Goal: Transaction & Acquisition: Purchase product/service

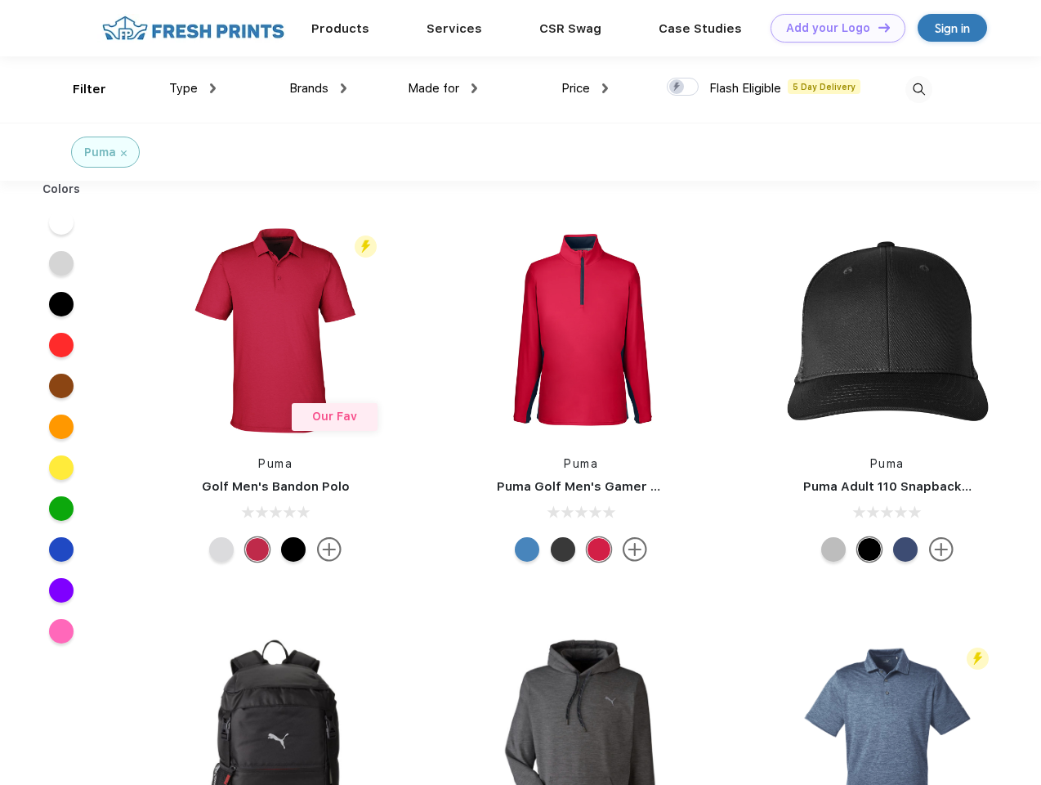
scroll to position [1, 0]
click at [832, 28] on link "Add your Logo Design Tool" at bounding box center [838, 28] width 135 height 29
click at [0, 0] on div "Design Tool" at bounding box center [0, 0] width 0 height 0
click at [877, 27] on link "Add your Logo Design Tool" at bounding box center [838, 28] width 135 height 29
click at [78, 89] on div "Filter" at bounding box center [90, 89] width 34 height 19
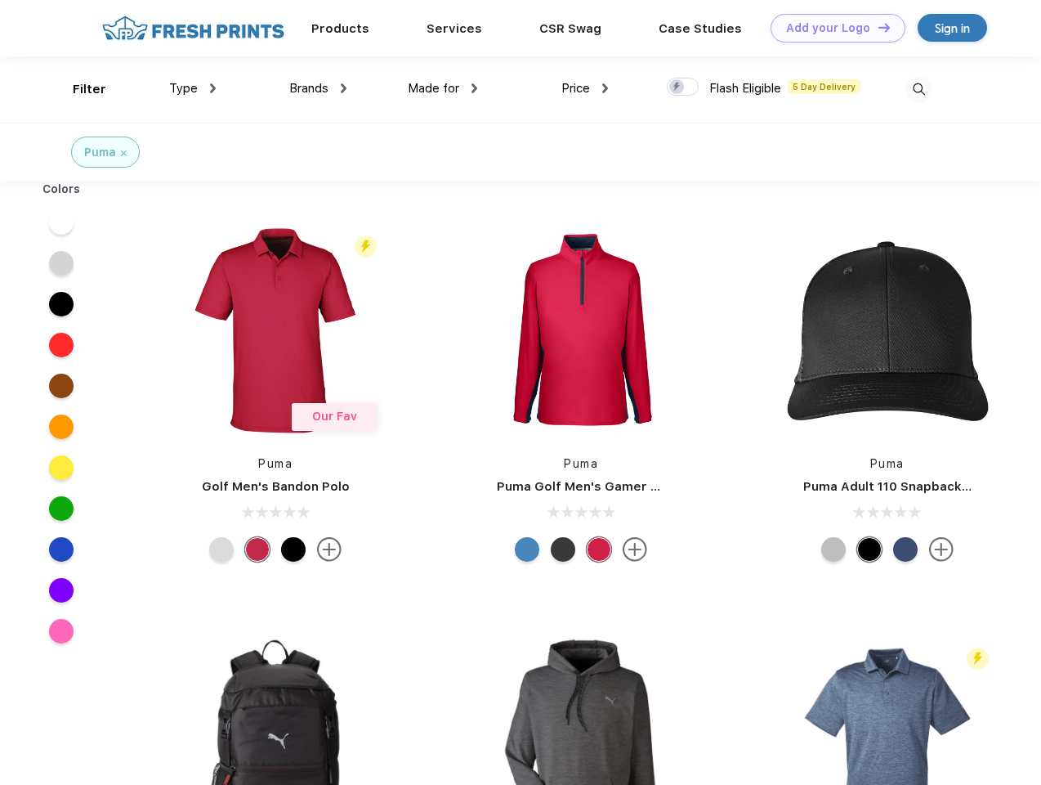
click at [193, 88] on span "Type" at bounding box center [183, 88] width 29 height 15
click at [318, 88] on span "Brands" at bounding box center [308, 88] width 39 height 15
click at [443, 88] on span "Made for" at bounding box center [433, 88] width 51 height 15
click at [585, 88] on span "Price" at bounding box center [575, 88] width 29 height 15
click at [683, 87] on div at bounding box center [683, 87] width 32 height 18
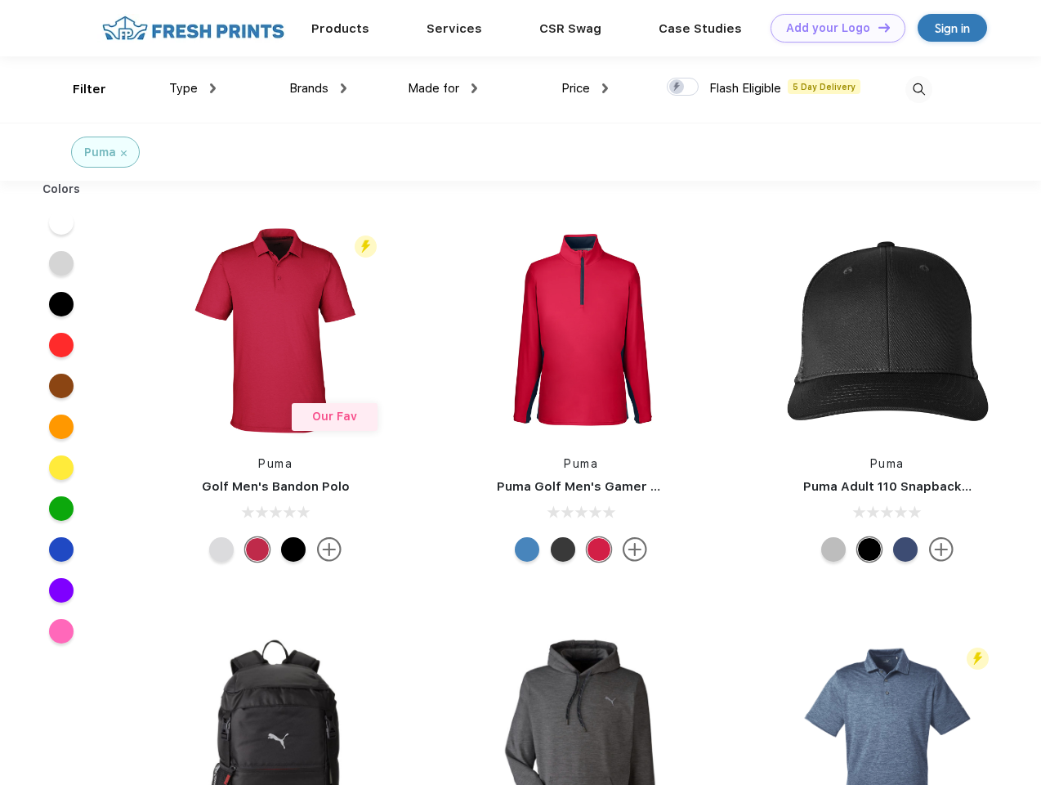
click at [678, 87] on input "checkbox" at bounding box center [672, 82] width 11 height 11
click at [919, 89] on img at bounding box center [919, 89] width 27 height 27
